Goal: Transaction & Acquisition: Purchase product/service

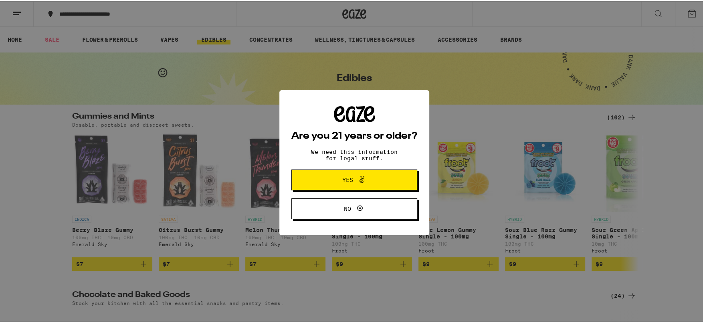
click at [362, 177] on icon at bounding box center [362, 178] width 10 height 10
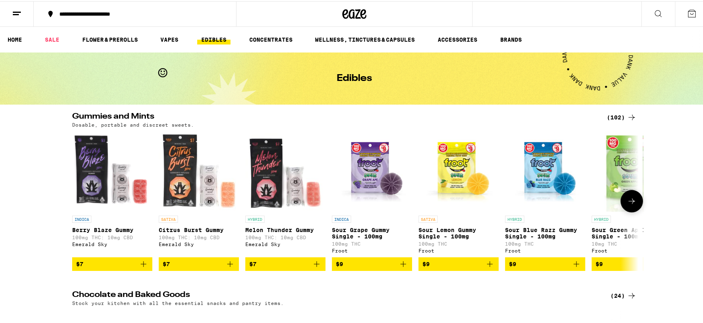
click at [536, 234] on p "Sour Blue Razz Gummy Single - 100mg" at bounding box center [545, 232] width 80 height 13
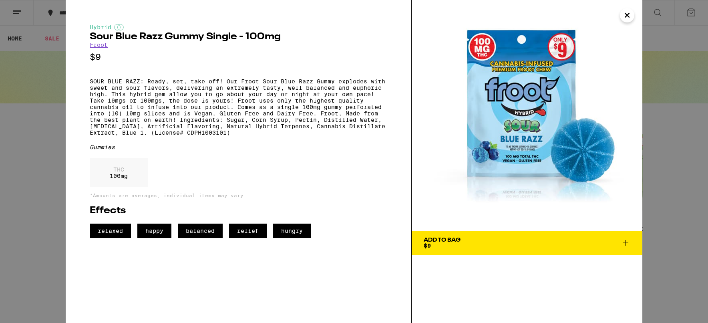
click at [624, 245] on icon at bounding box center [626, 243] width 10 height 10
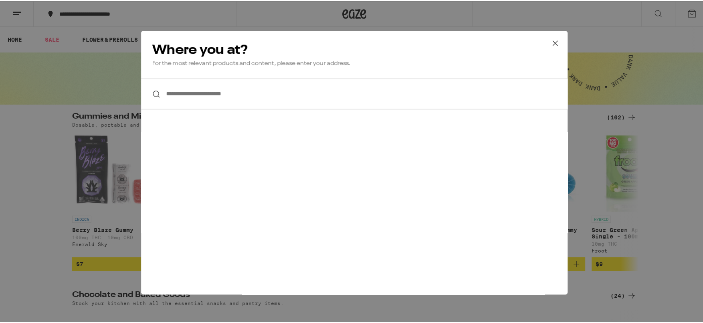
click at [380, 82] on input "**********" at bounding box center [354, 92] width 426 height 31
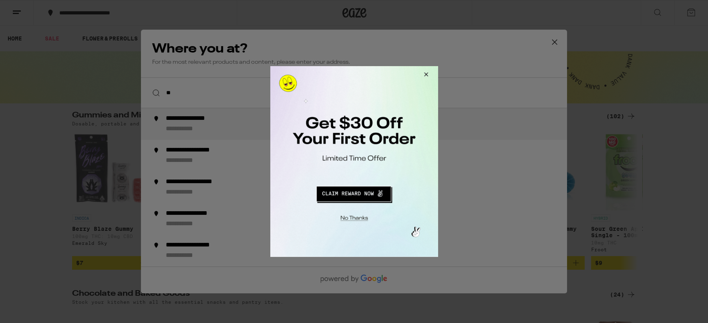
type input "**"
click at [364, 191] on button "Redirect to URL" at bounding box center [353, 192] width 139 height 19
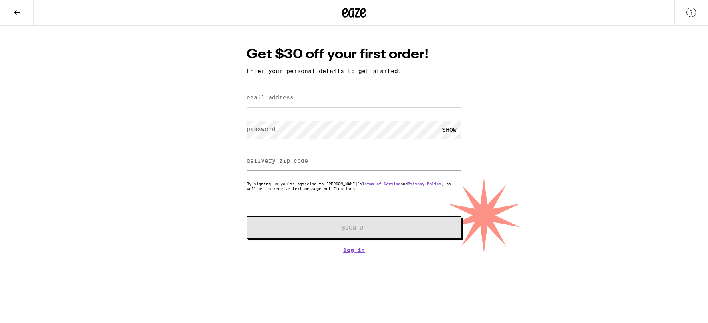
click at [328, 96] on input "email address" at bounding box center [354, 98] width 215 height 18
click at [264, 165] on div "delivery zip code" at bounding box center [354, 161] width 215 height 24
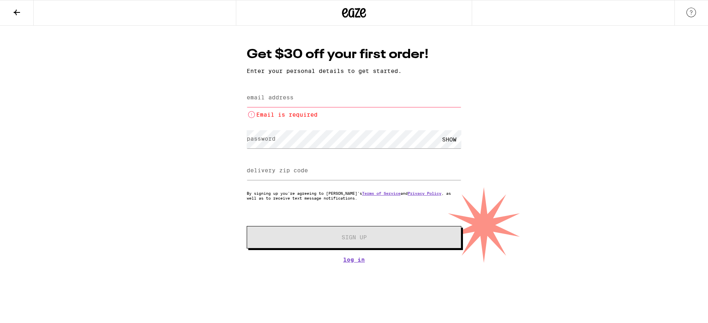
click at [264, 167] on label "delivery zip code" at bounding box center [277, 170] width 61 height 6
click at [264, 179] on input "delivery zip code" at bounding box center [354, 171] width 215 height 18
type input "14207"
click at [271, 142] on label "password" at bounding box center [261, 138] width 29 height 6
click at [287, 97] on label "email address" at bounding box center [270, 97] width 47 height 6
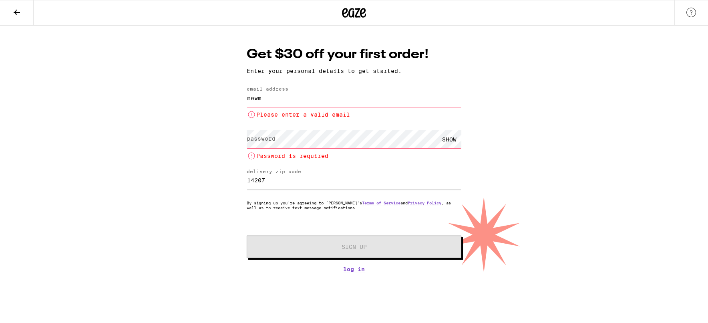
type input "mewm69801@gmail.com"
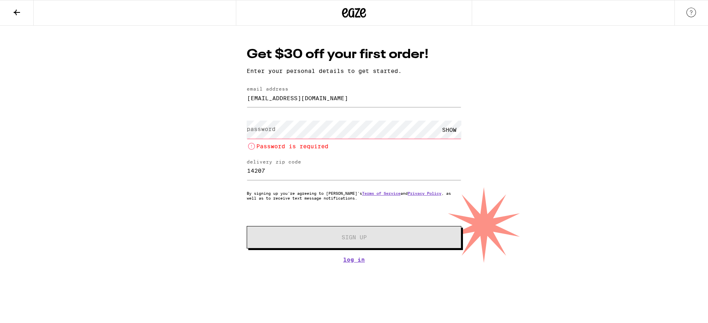
click at [286, 139] on div "SHOW Password is required" at bounding box center [354, 134] width 215 height 33
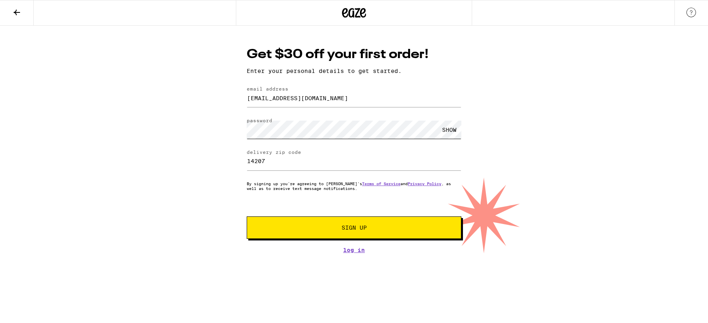
click at [247, 216] on button "Sign Up" at bounding box center [354, 227] width 215 height 22
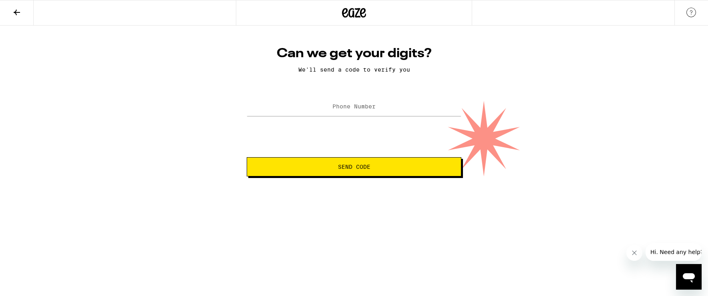
click at [347, 105] on label "Phone Number" at bounding box center [353, 106] width 43 height 6
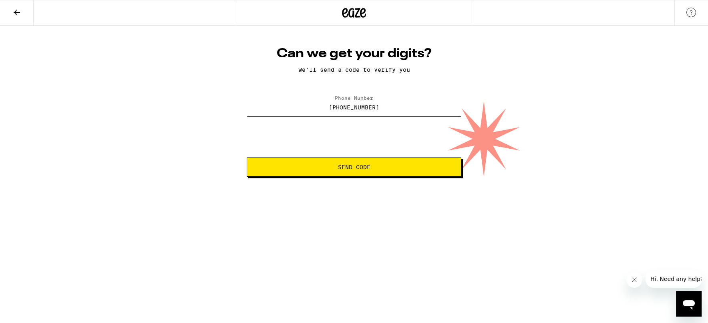
type input "(716) 462-1744"
click at [352, 166] on span "Send Code" at bounding box center [354, 167] width 32 height 6
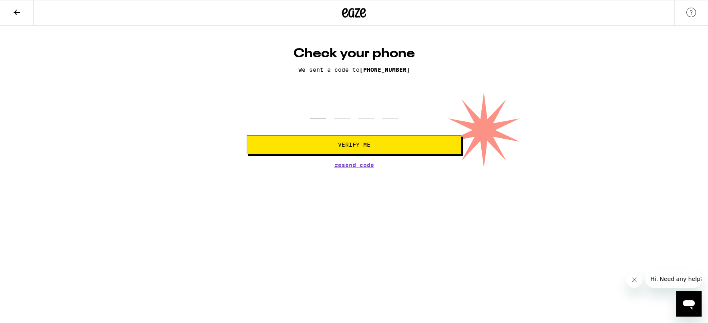
click at [322, 114] on input "tel" at bounding box center [318, 107] width 16 height 24
type input "2"
type input "4"
type input "2"
type input "8"
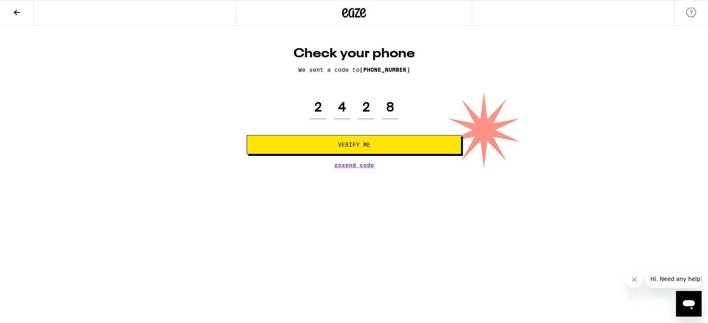
click at [324, 149] on button "Verify Me" at bounding box center [354, 144] width 215 height 19
